Goal: Information Seeking & Learning: Learn about a topic

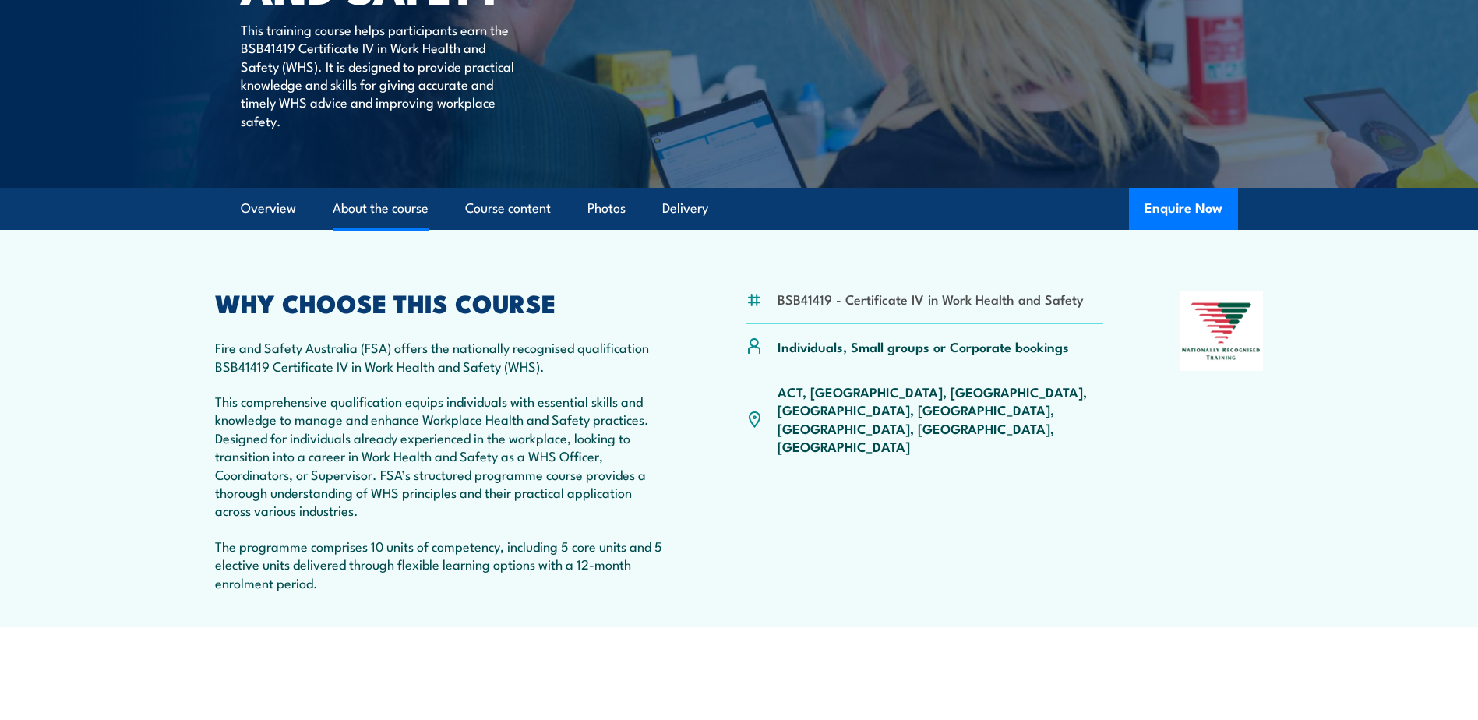
click at [408, 207] on link "About the course" at bounding box center [381, 208] width 96 height 41
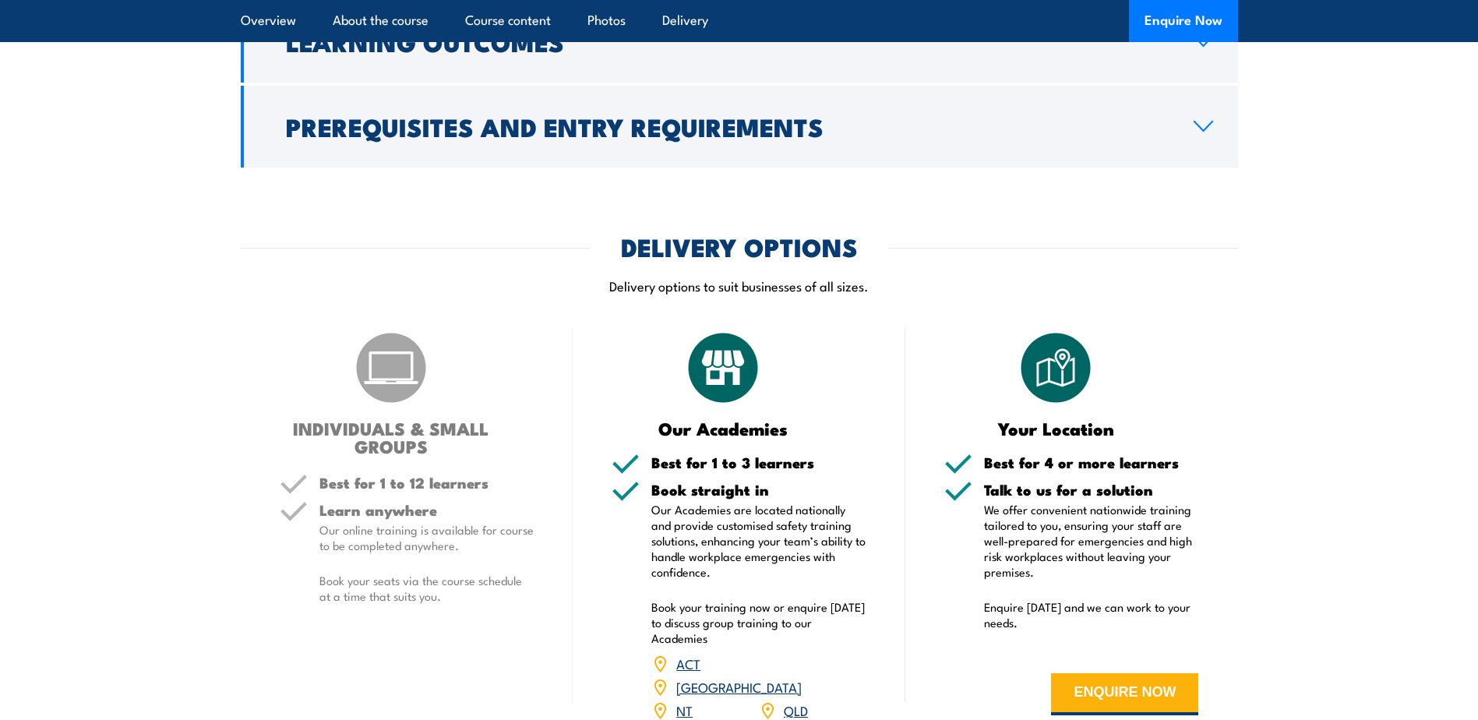
scroll to position [4180, 0]
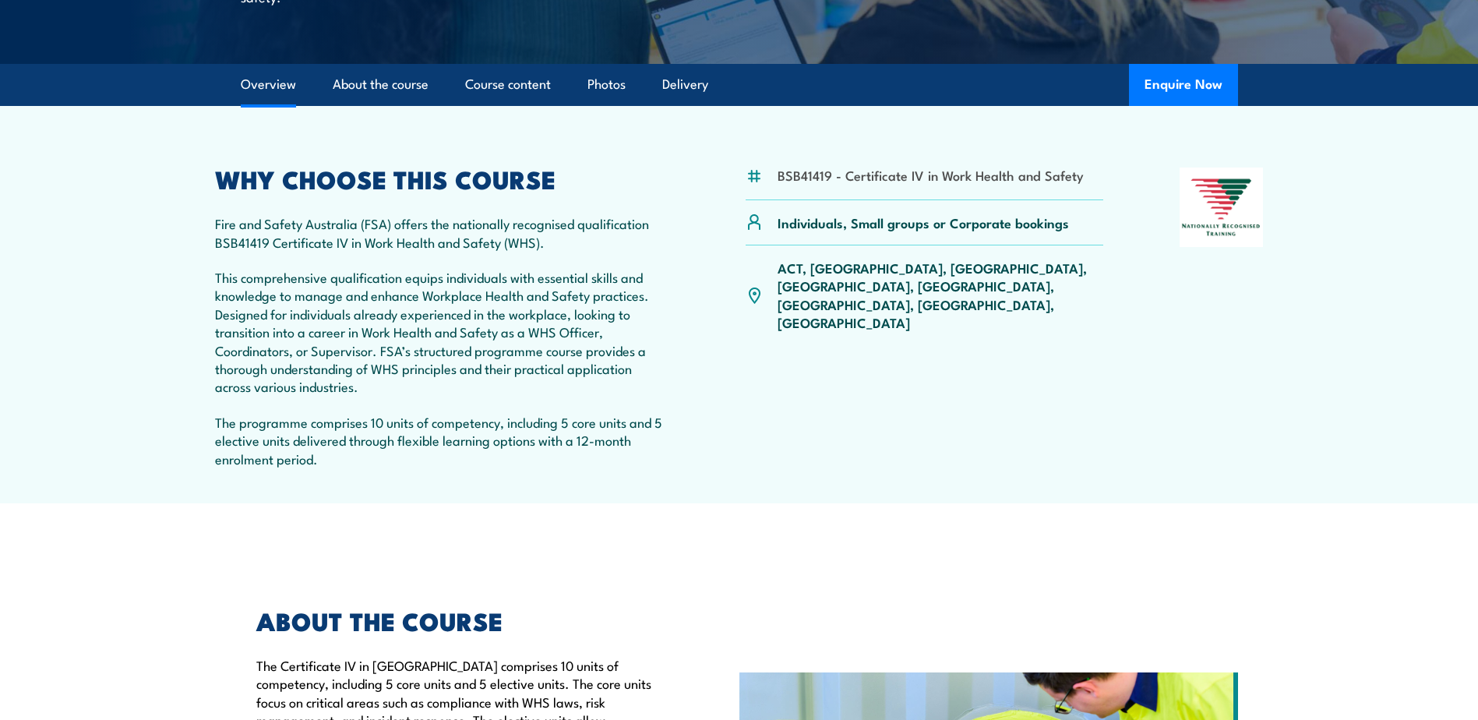
scroll to position [383, 0]
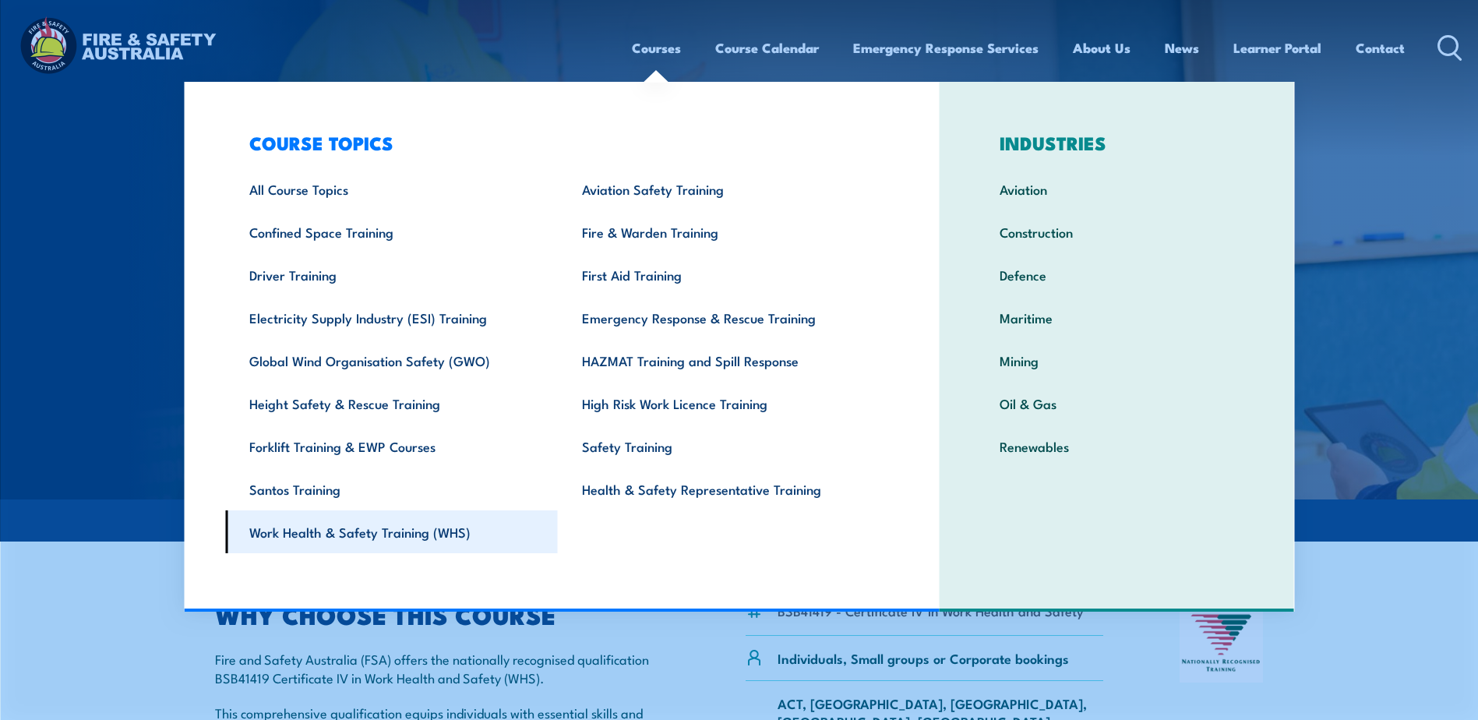
click at [435, 532] on link "Work Health & Safety Training (WHS)" at bounding box center [391, 531] width 333 height 43
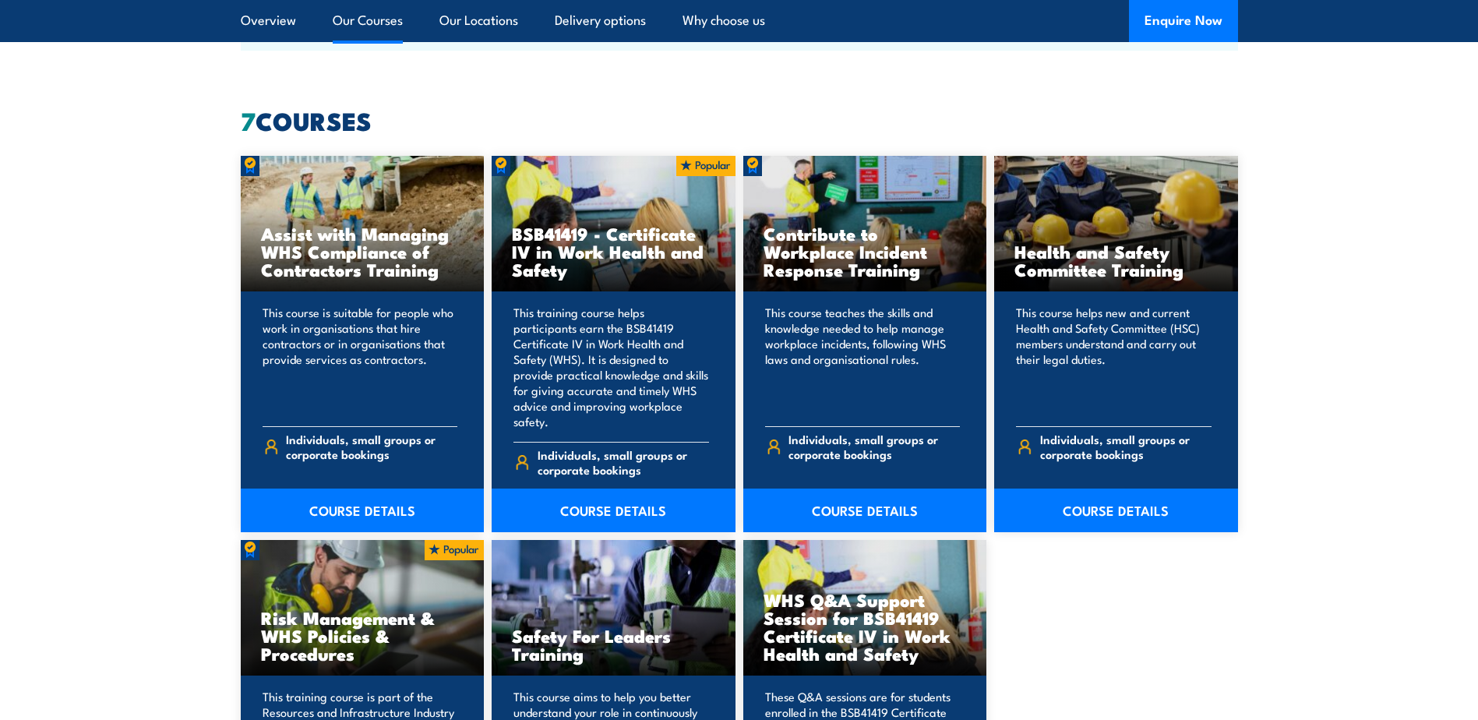
scroll to position [1168, 0]
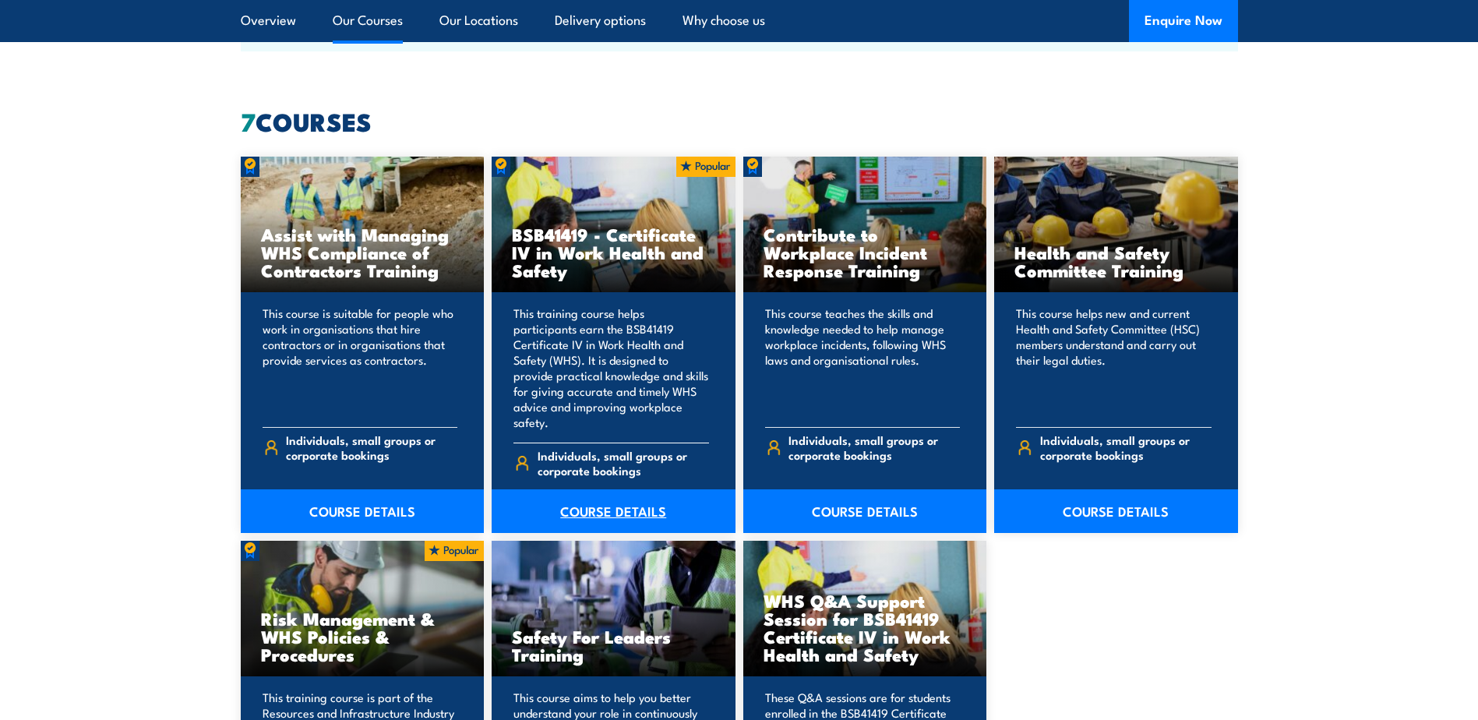
click at [604, 489] on link "COURSE DETAILS" at bounding box center [613, 511] width 244 height 44
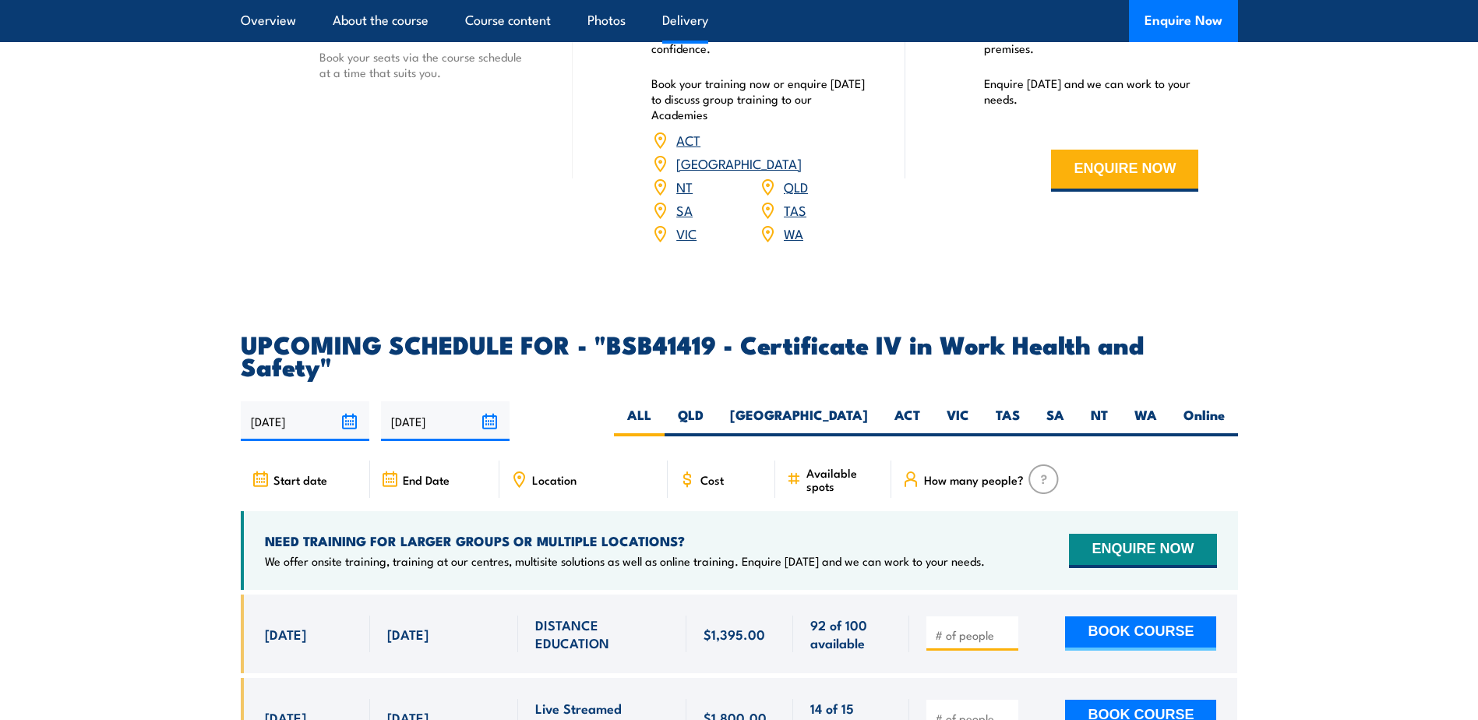
scroll to position [4751, 0]
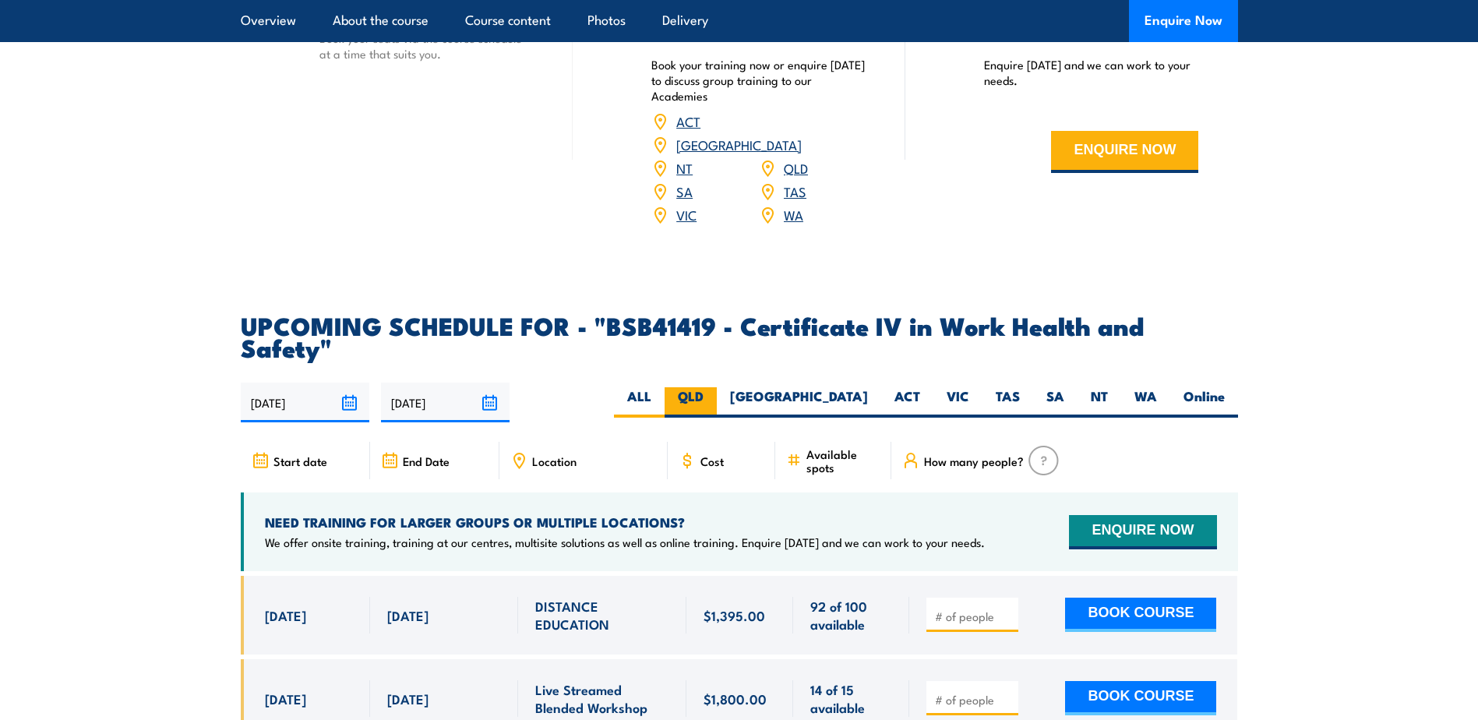
click at [717, 387] on label "QLD" at bounding box center [690, 402] width 52 height 30
click at [713, 387] on input "QLD" at bounding box center [708, 392] width 10 height 10
radio input "true"
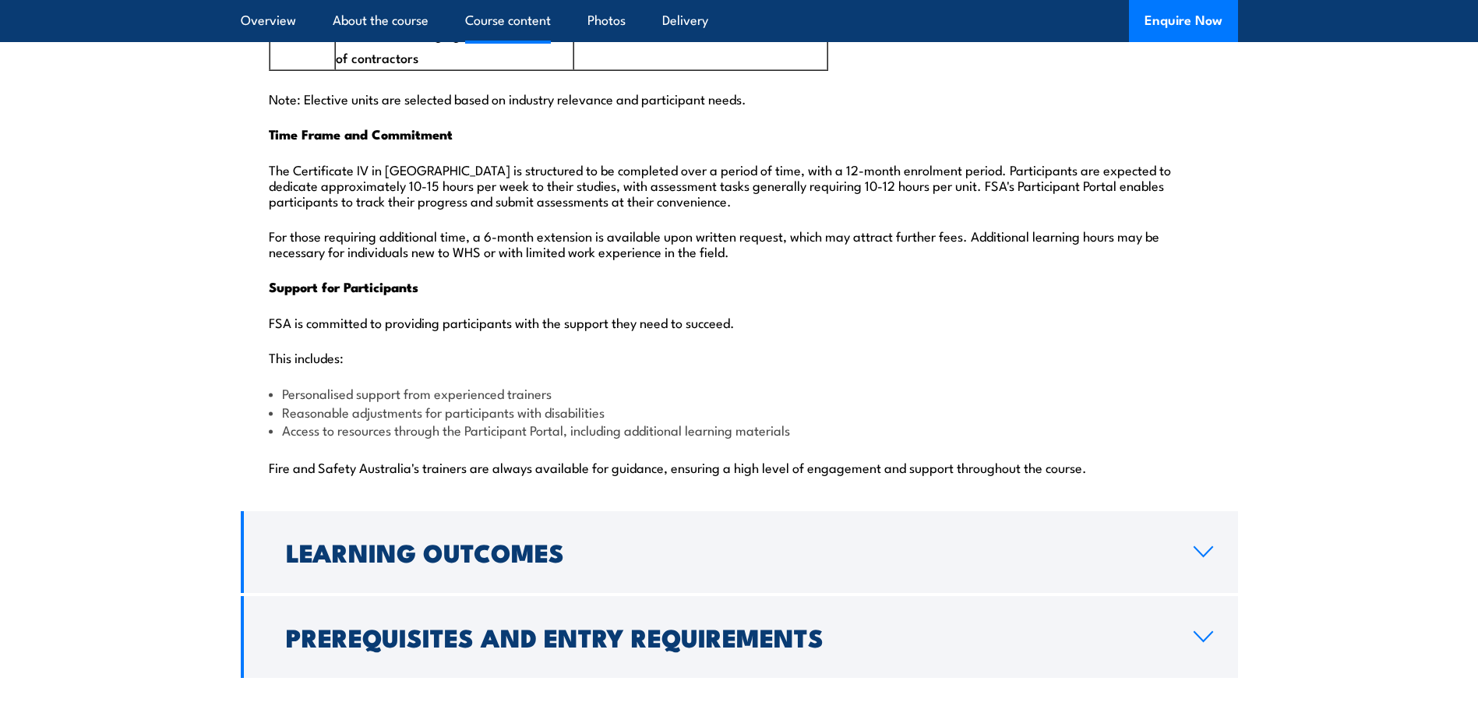
scroll to position [3681, 0]
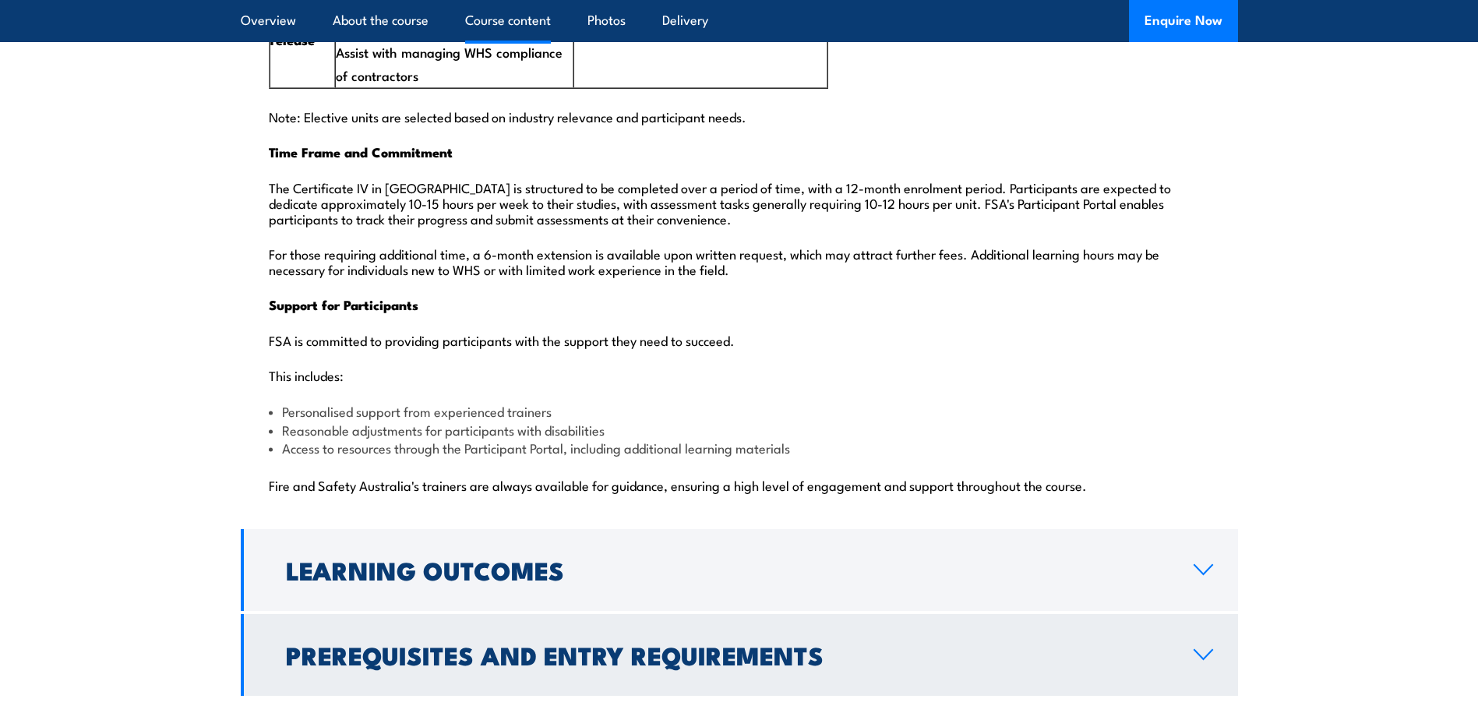
click at [907, 614] on link "Prerequisites and Entry Requirements" at bounding box center [739, 655] width 997 height 82
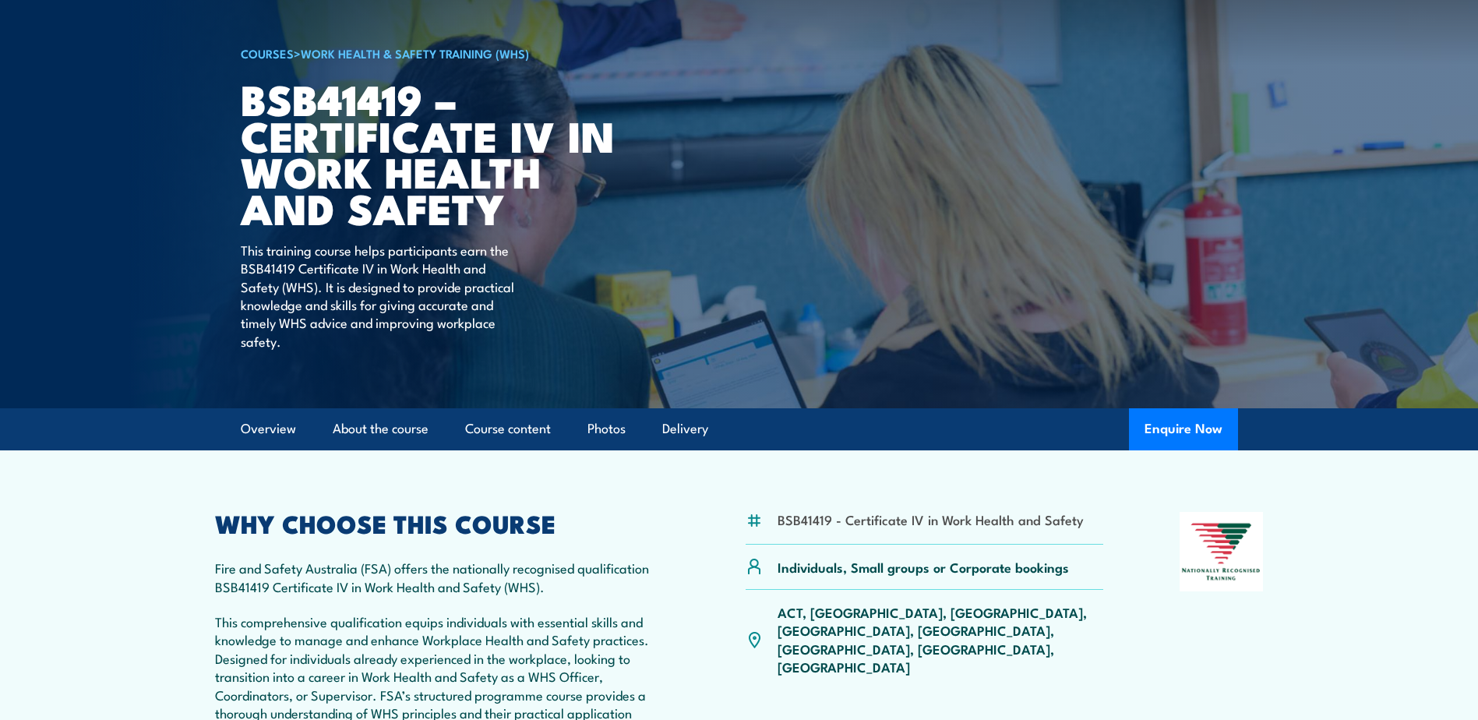
scroll to position [0, 0]
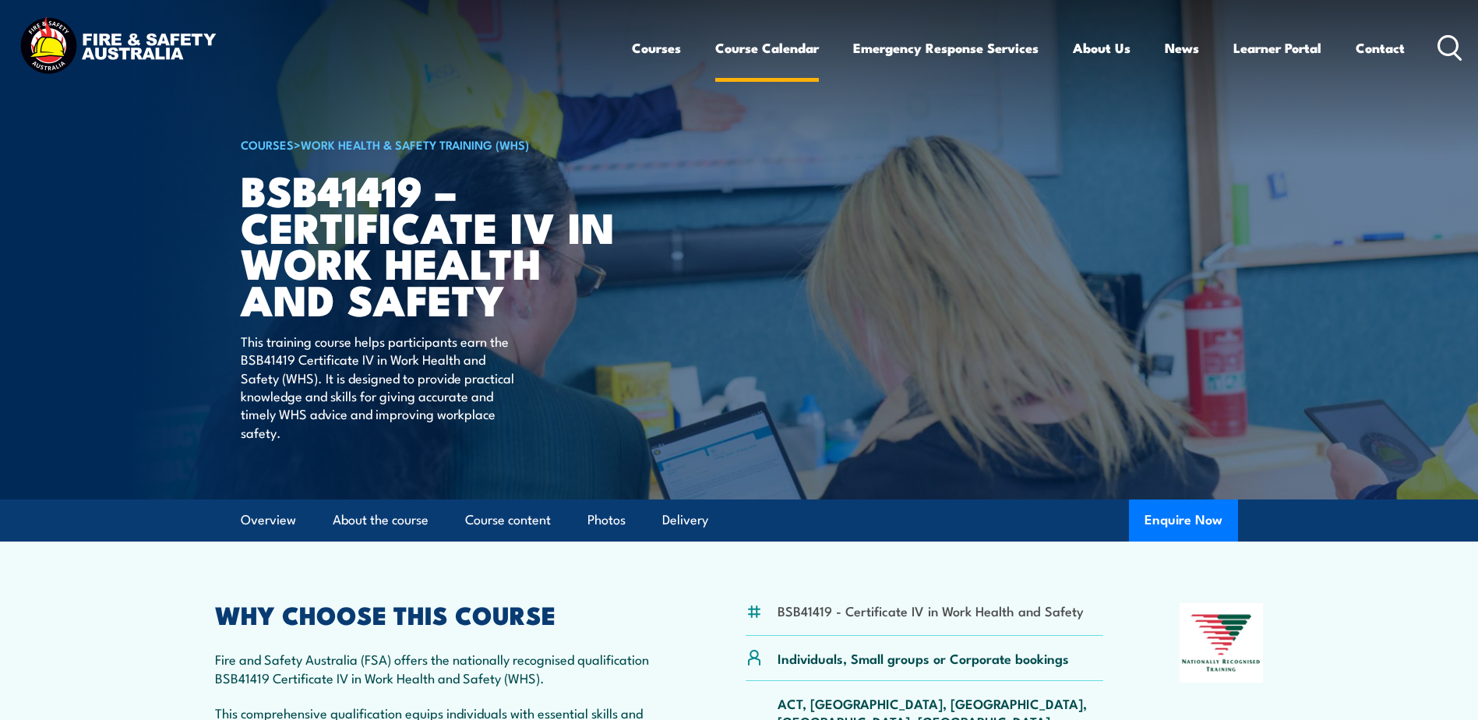
click at [766, 51] on link "Course Calendar" at bounding box center [767, 47] width 104 height 41
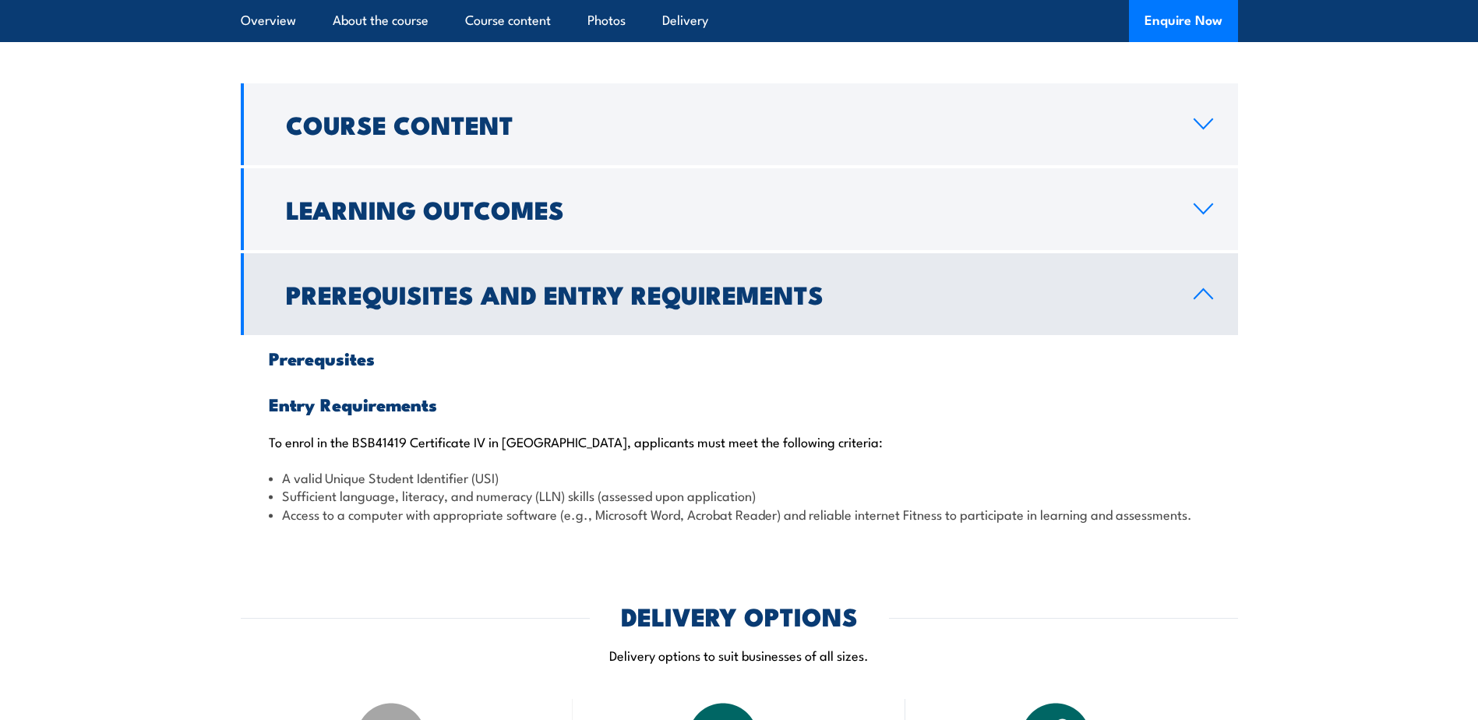
scroll to position [1246, 0]
